Goal: Check status: Check status

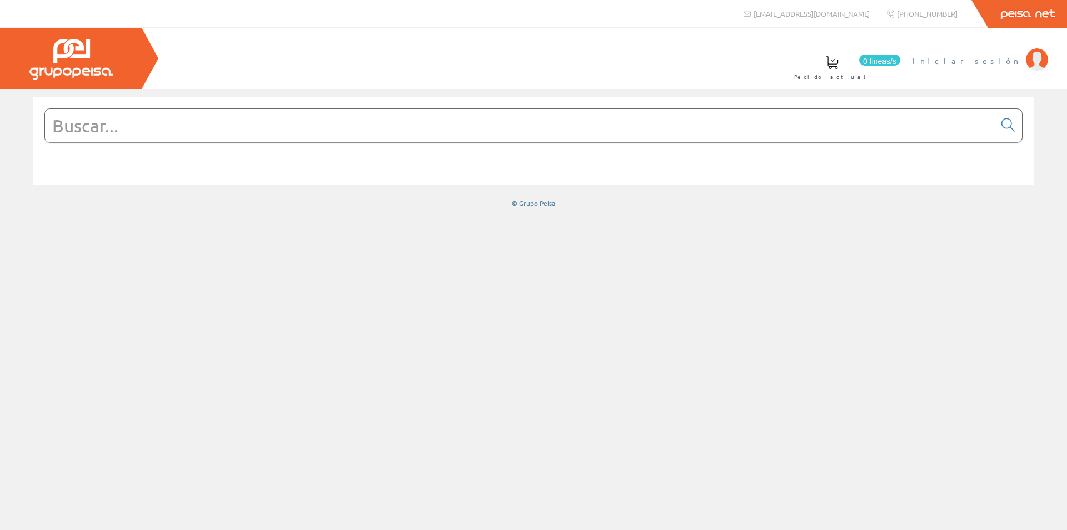
click at [993, 59] on font "Iniciar sesión" at bounding box center [967, 61] width 108 height 10
click at [998, 58] on font "[PERSON_NAME]" at bounding box center [970, 61] width 102 height 10
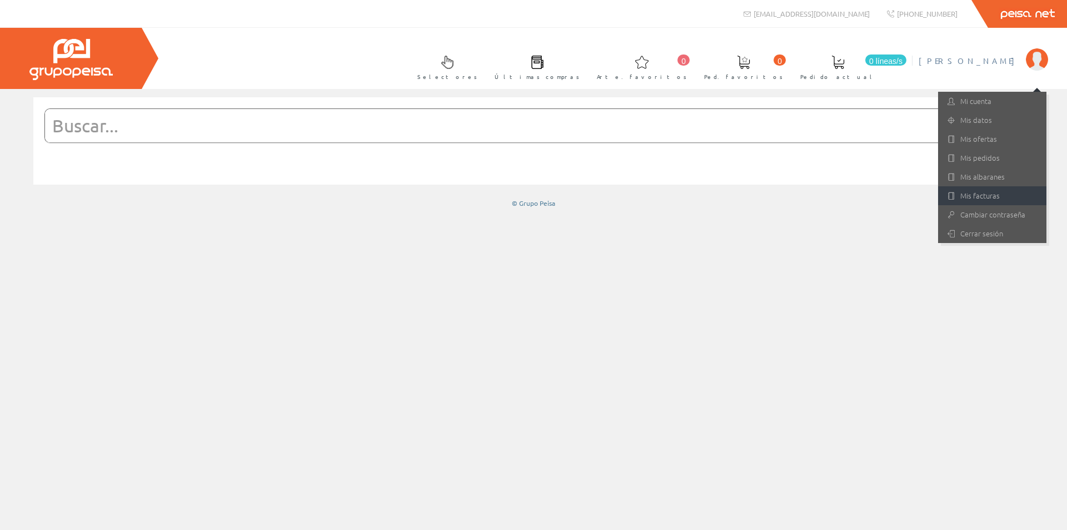
click at [974, 196] on font "Mis facturas" at bounding box center [979, 195] width 39 height 11
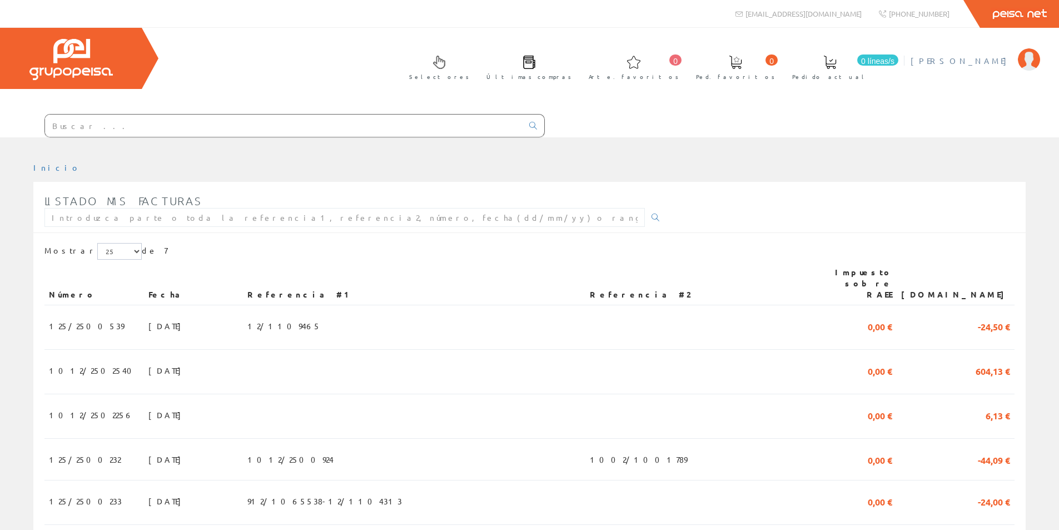
click at [1008, 57] on font "[PERSON_NAME]" at bounding box center [961, 61] width 102 height 10
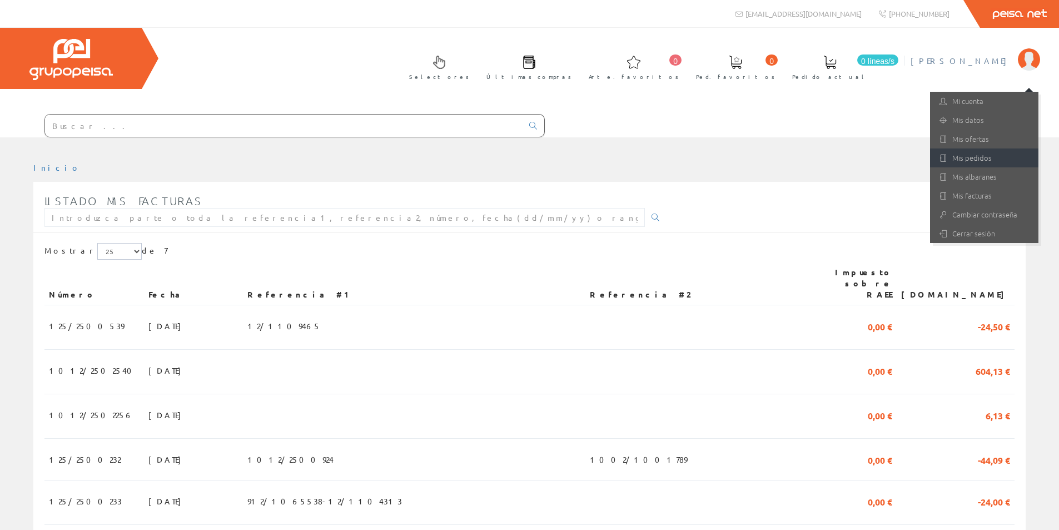
click at [978, 163] on link "Mis pedidos" at bounding box center [984, 157] width 108 height 19
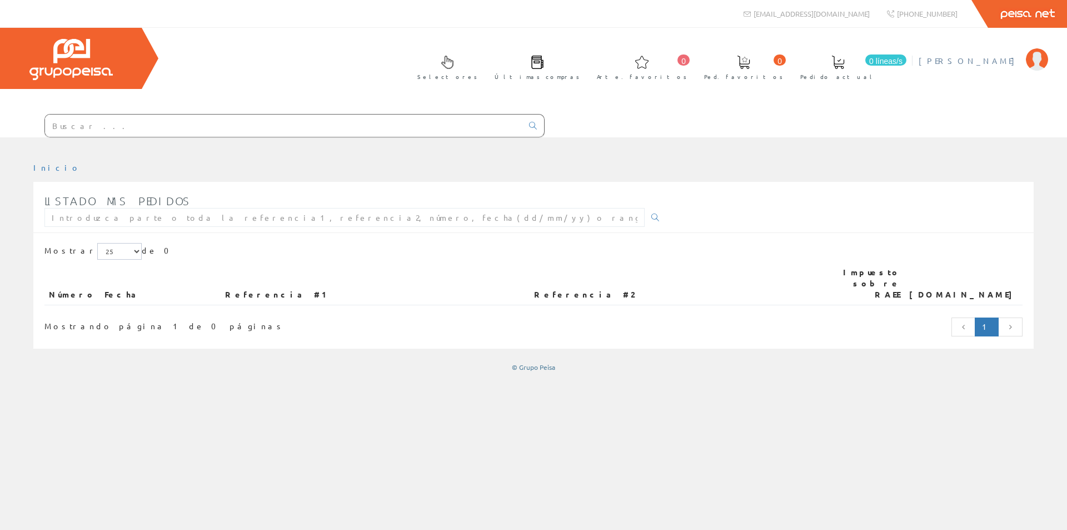
click at [1002, 56] on font "[PERSON_NAME]" at bounding box center [970, 61] width 102 height 10
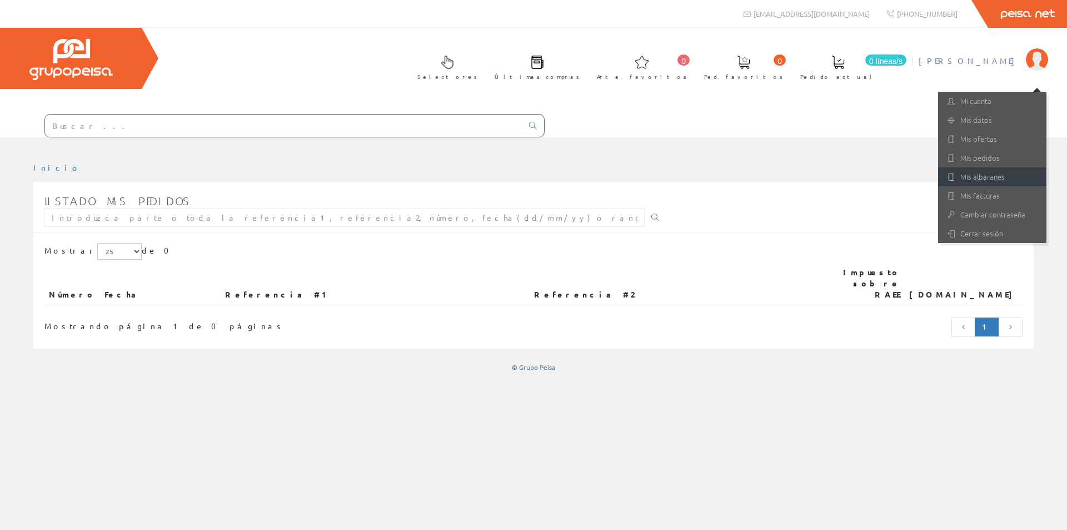
click at [987, 180] on font "Mis albaranes" at bounding box center [982, 176] width 44 height 11
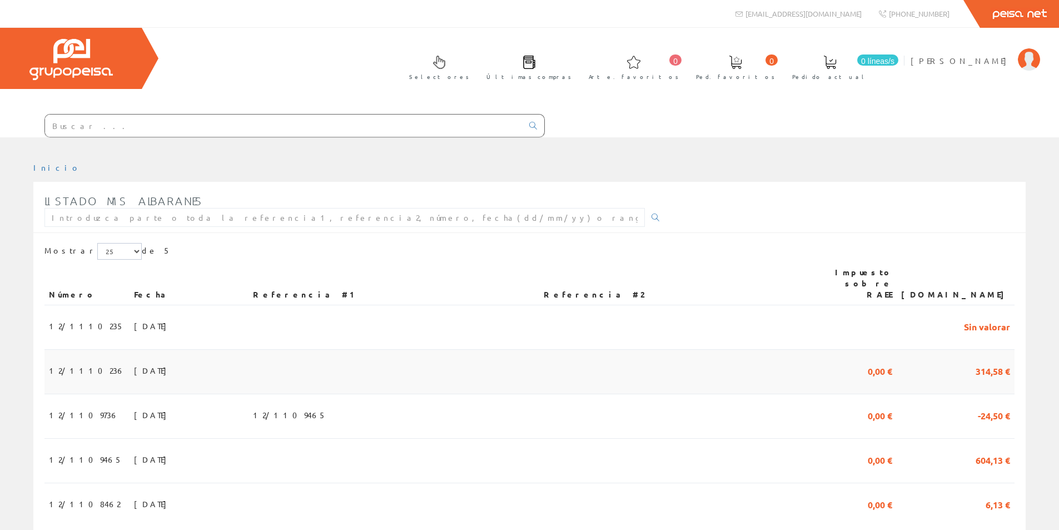
click at [134, 365] on font "23/09/2025" at bounding box center [153, 370] width 38 height 10
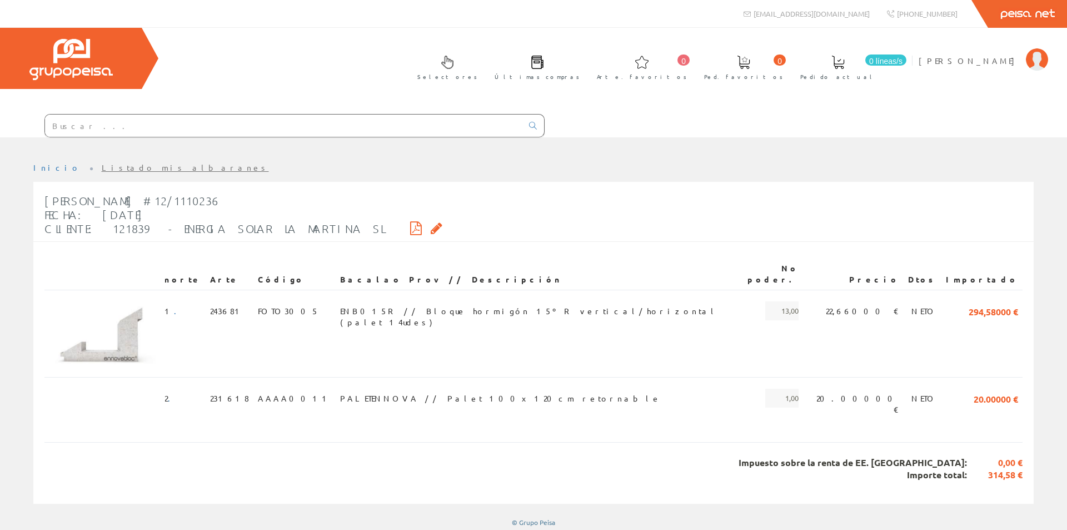
click at [102, 168] on font "Listado mis albaranes" at bounding box center [185, 167] width 167 height 10
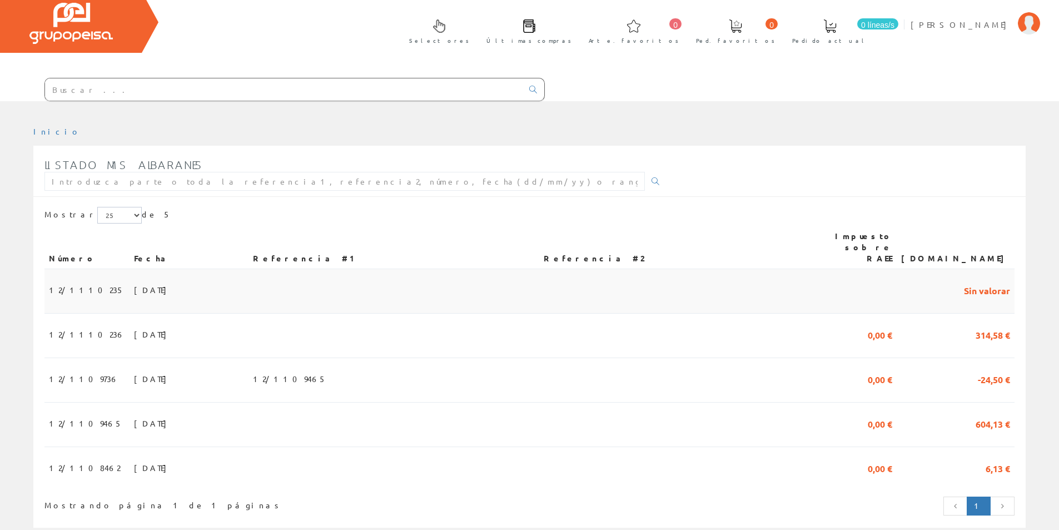
scroll to position [56, 0]
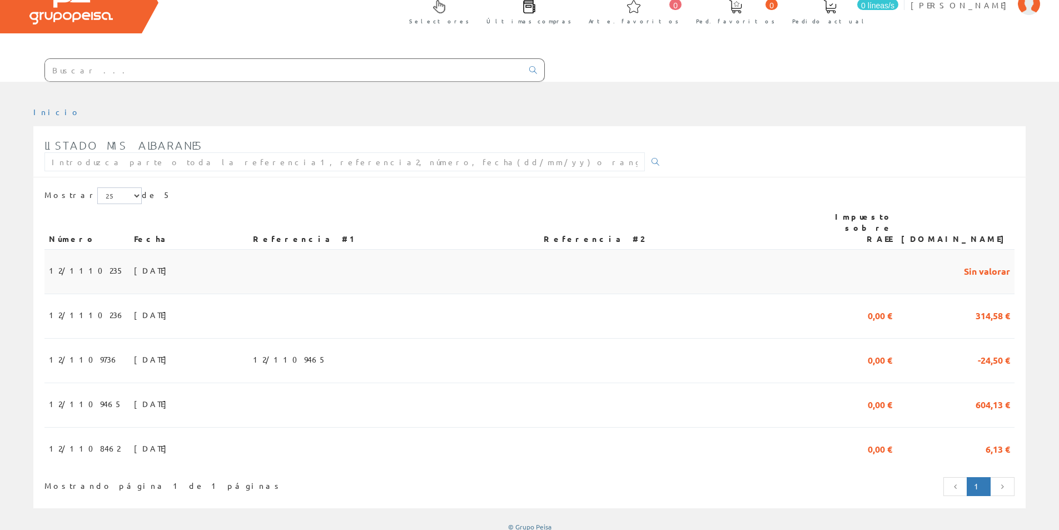
click at [161, 263] on td "23/09/2025" at bounding box center [189, 272] width 119 height 44
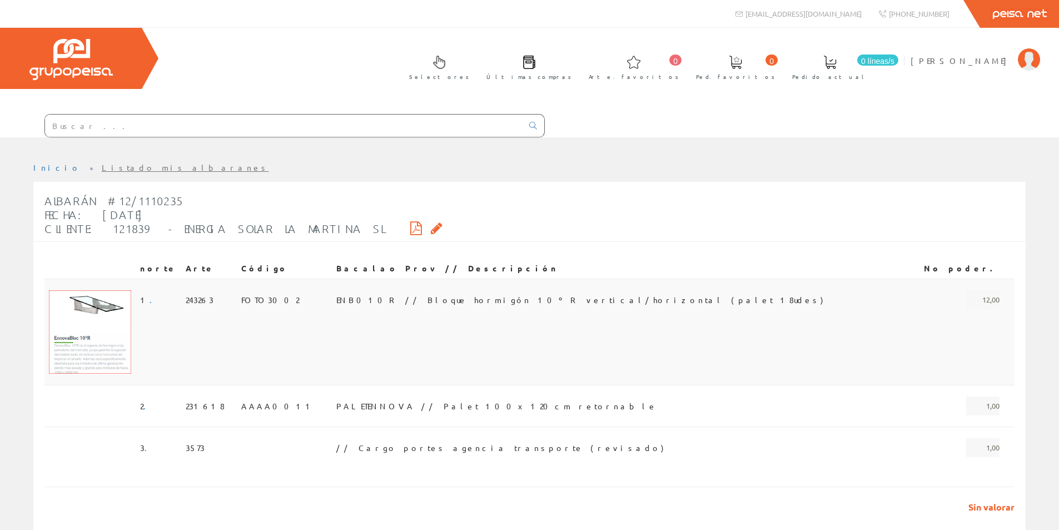
scroll to position [37, 0]
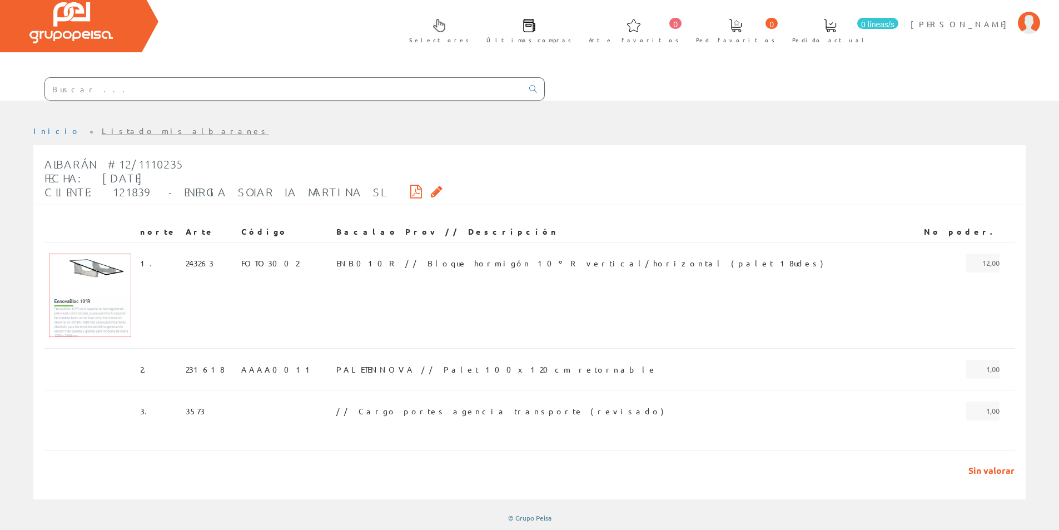
click at [117, 126] on li "Listado mis albaranes" at bounding box center [185, 131] width 167 height 11
click at [117, 132] on font "Listado mis albaranes" at bounding box center [185, 131] width 167 height 10
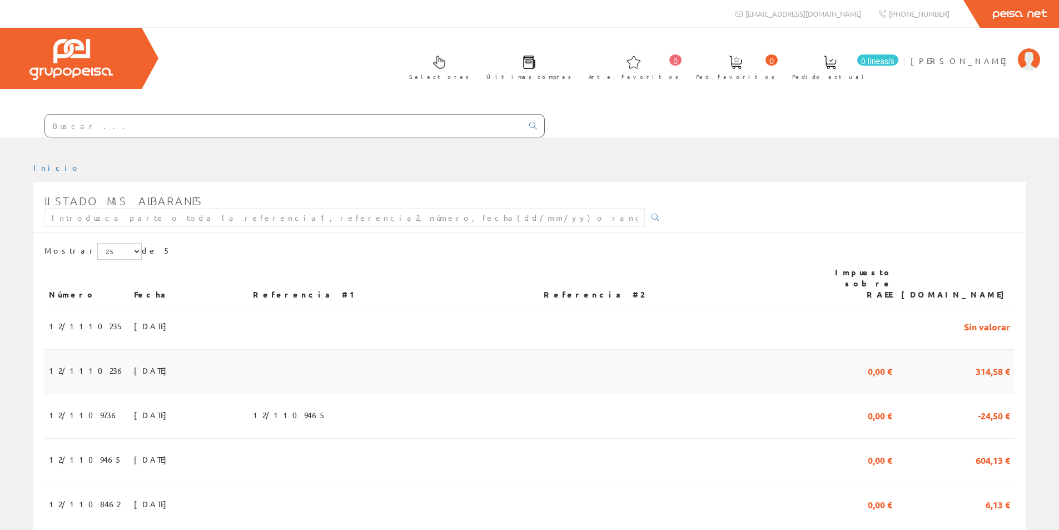
click at [136, 365] on span "[DATE]" at bounding box center [153, 370] width 38 height 19
